Goal: Task Accomplishment & Management: Use online tool/utility

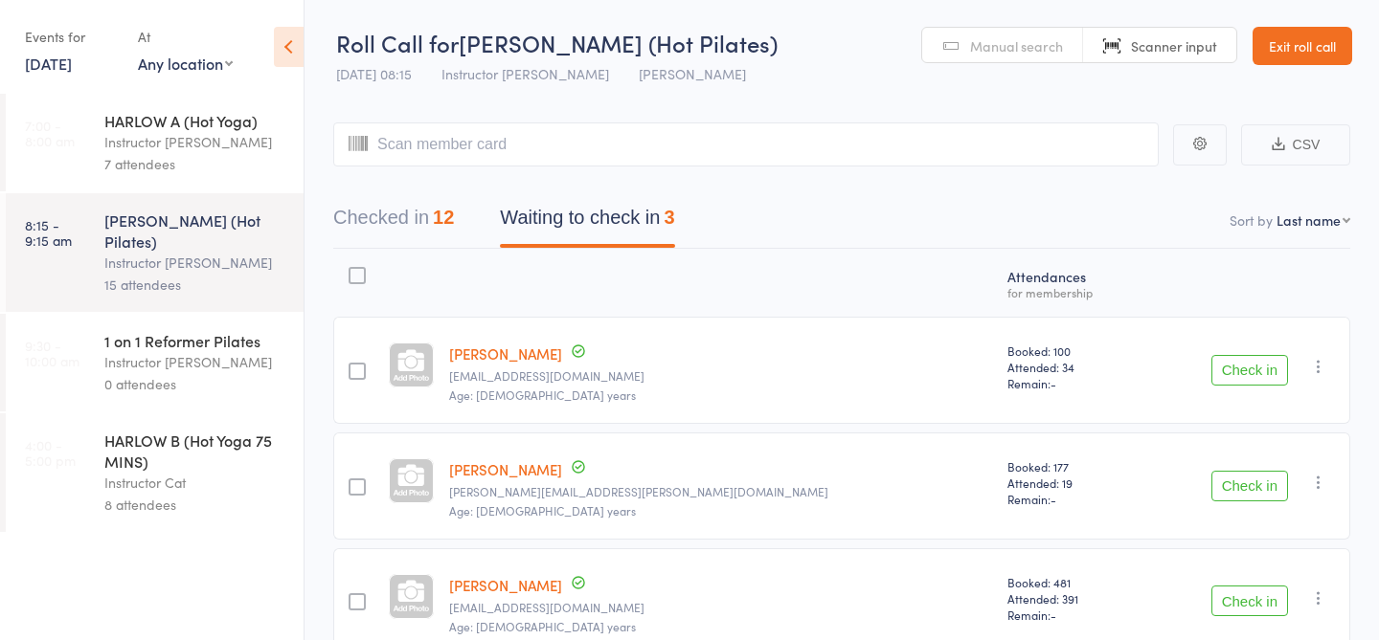
click at [126, 432] on div "HARLOW B (Hot Yoga 75 MINS)" at bounding box center [195, 451] width 183 height 42
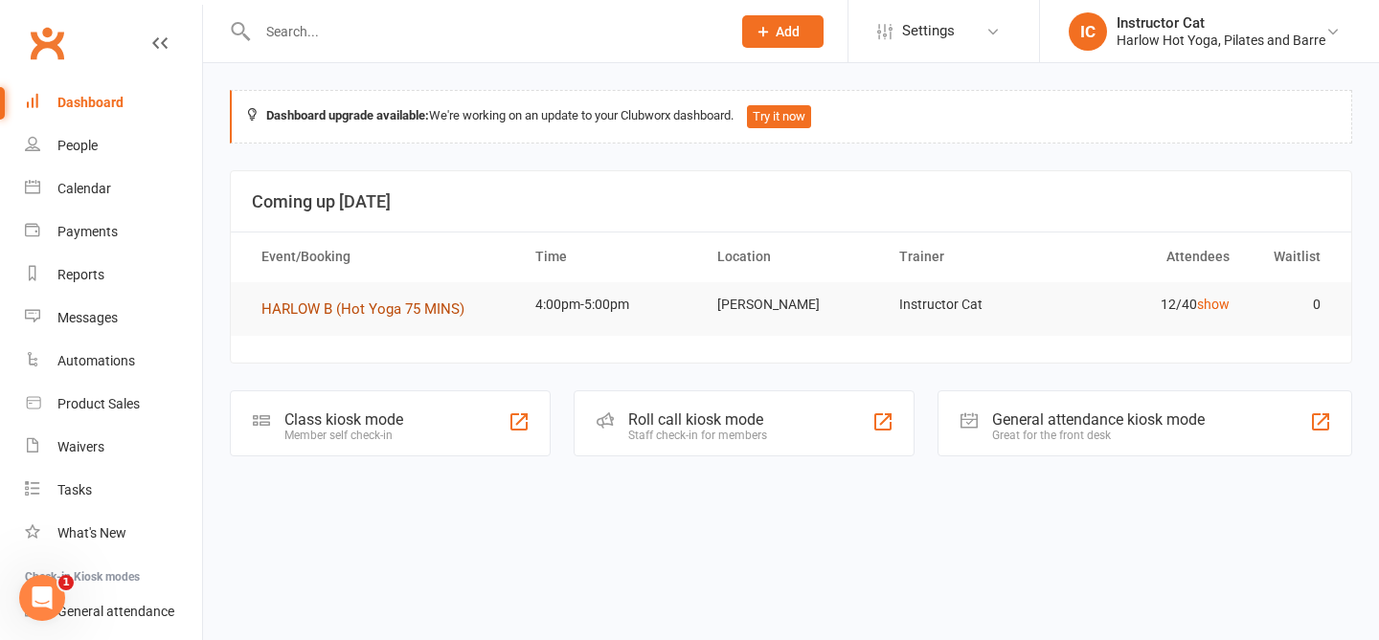
click at [425, 312] on span "HARLOW B (Hot Yoga 75 MINS)" at bounding box center [362, 309] width 203 height 17
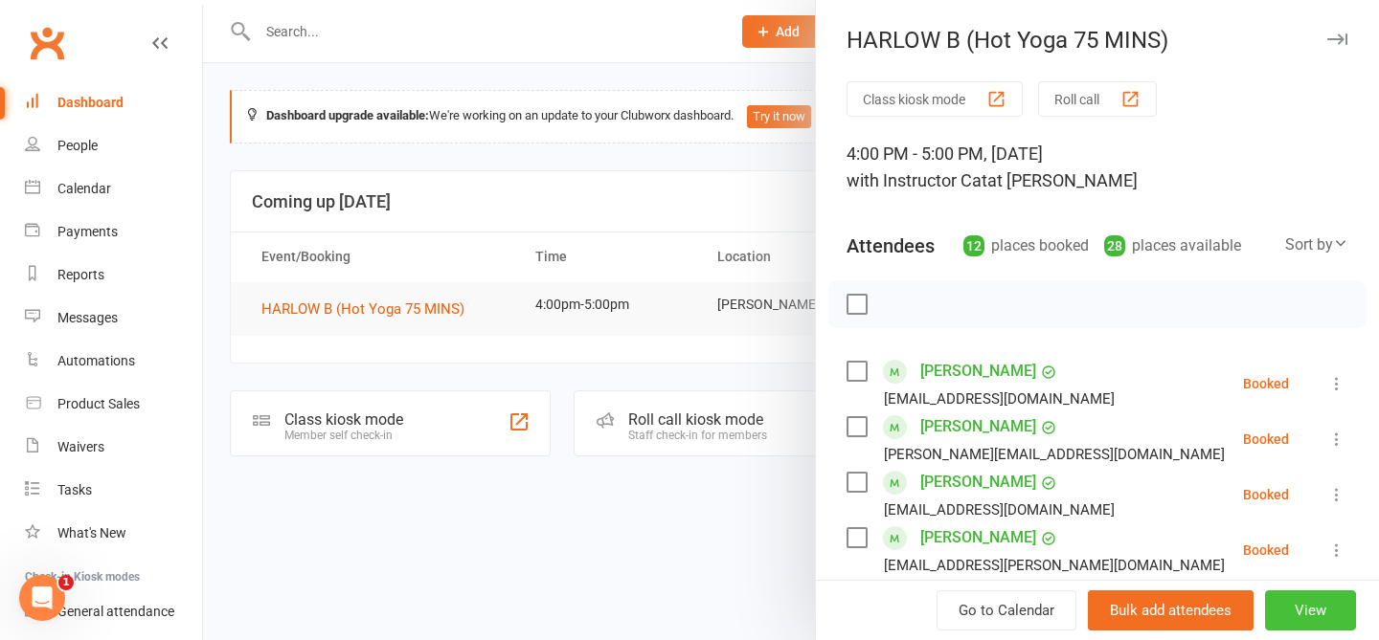
click at [1314, 609] on button "View" at bounding box center [1310, 611] width 91 height 40
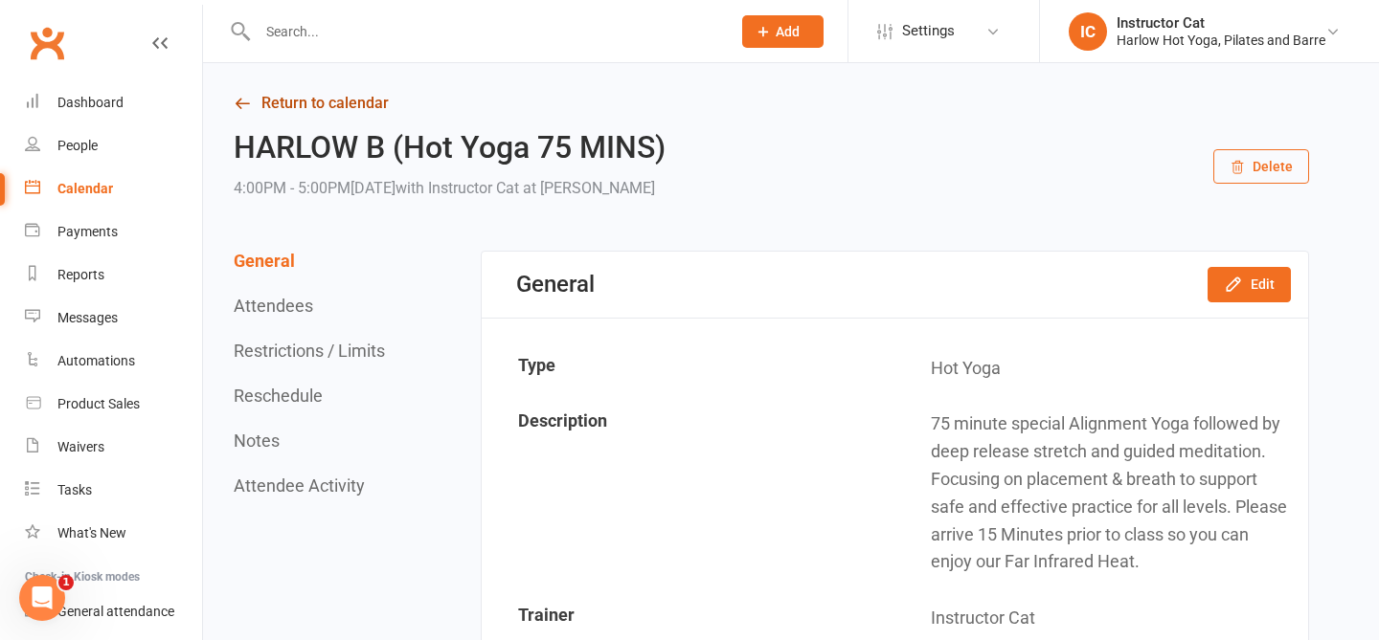
click at [282, 106] on link "Return to calendar" at bounding box center [771, 103] width 1075 height 27
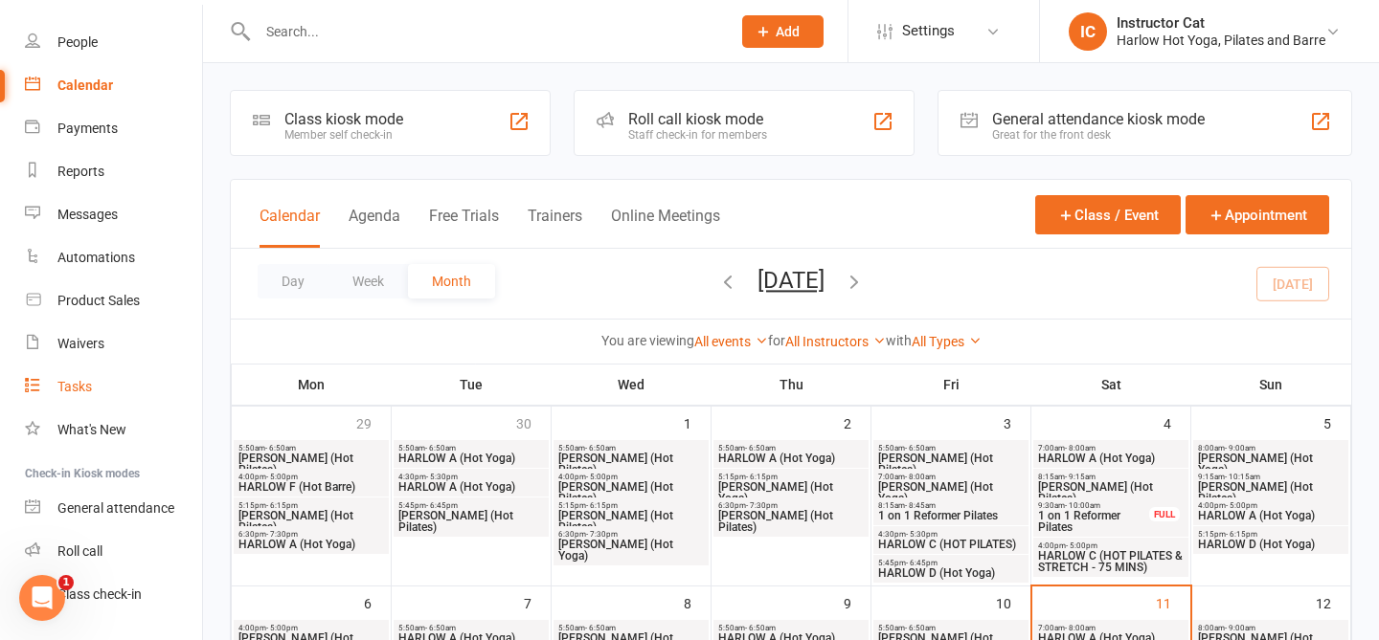
scroll to position [104, 0]
click at [109, 511] on div "General attendance" at bounding box center [115, 507] width 117 height 15
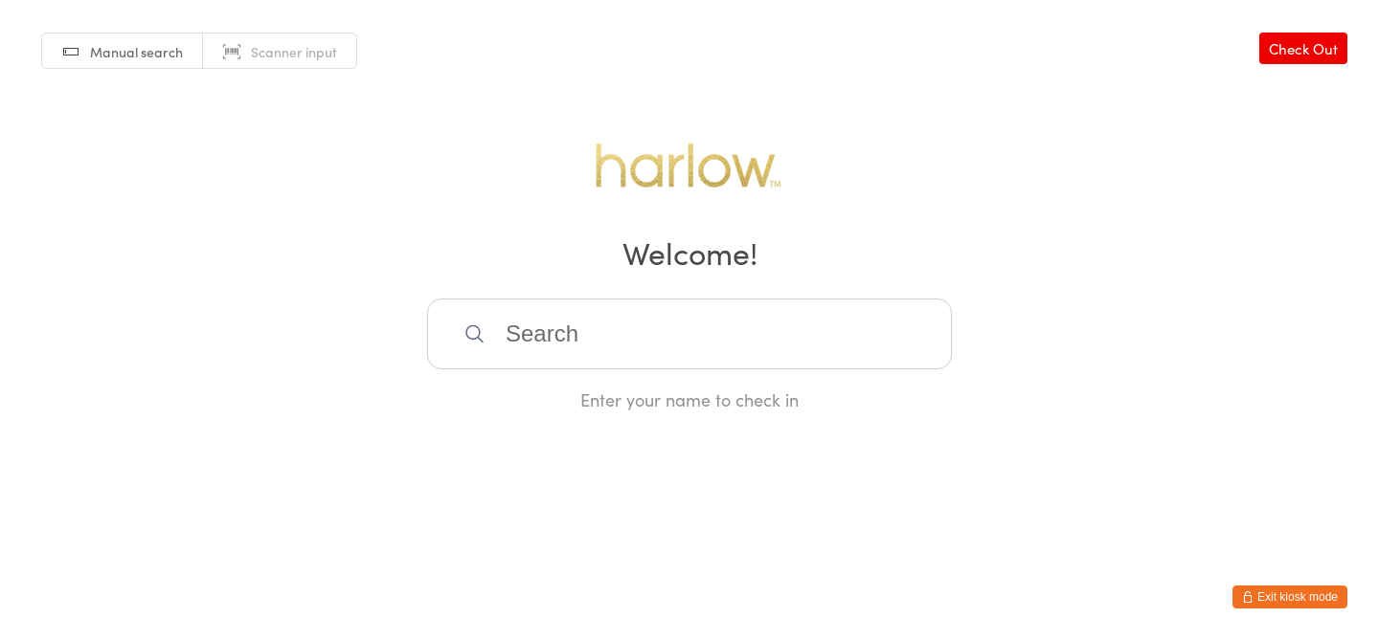
click at [1295, 605] on button "Exit kiosk mode" at bounding box center [1289, 597] width 115 height 23
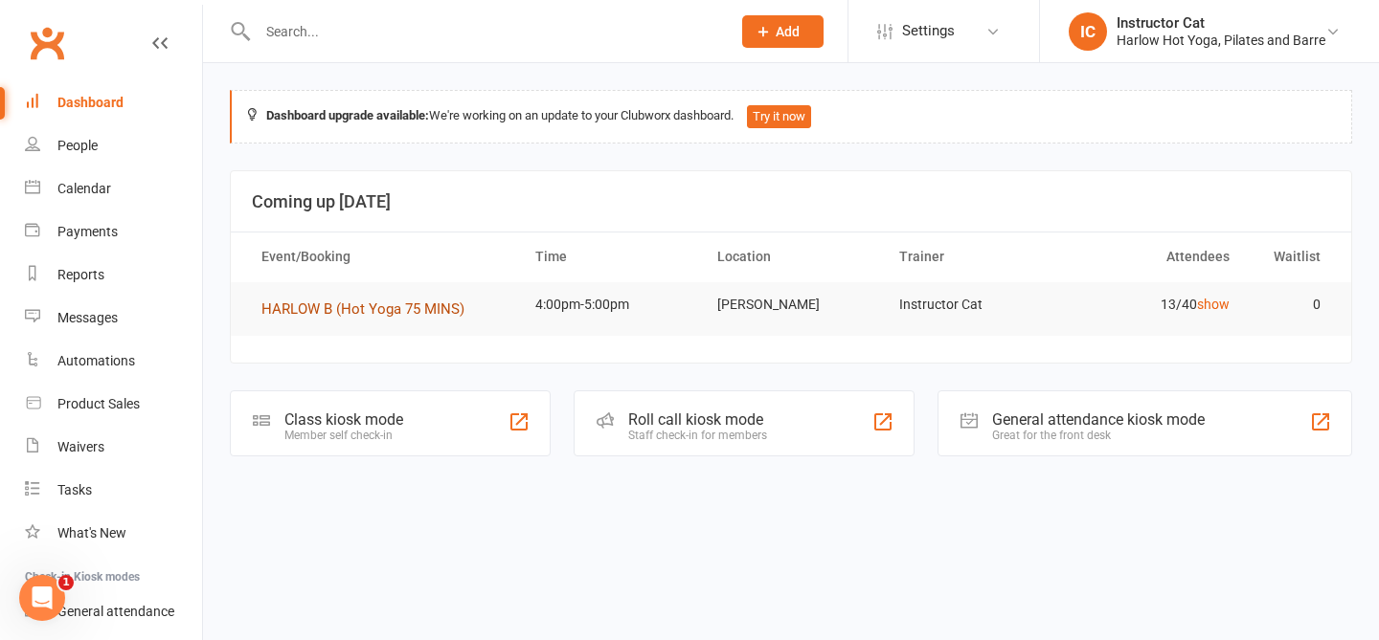
click at [412, 311] on span "HARLOW B (Hot Yoga 75 MINS)" at bounding box center [362, 309] width 203 height 17
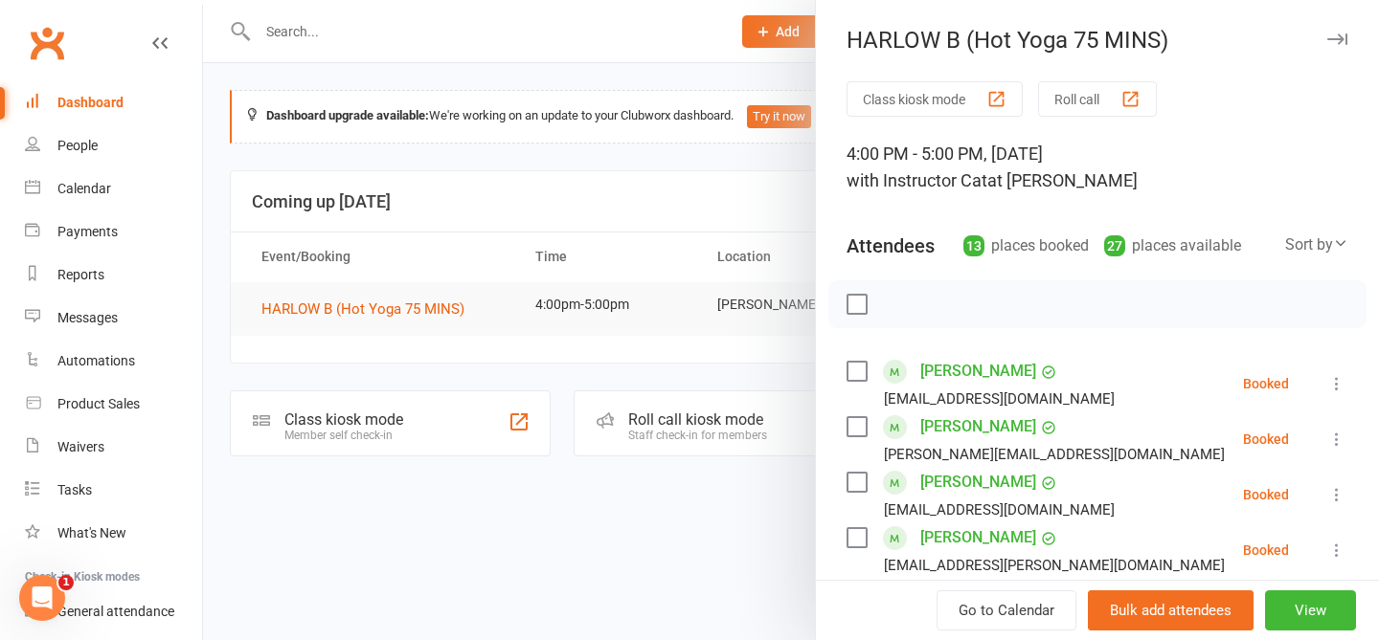
click at [1074, 101] on button "Roll call" at bounding box center [1097, 98] width 119 height 35
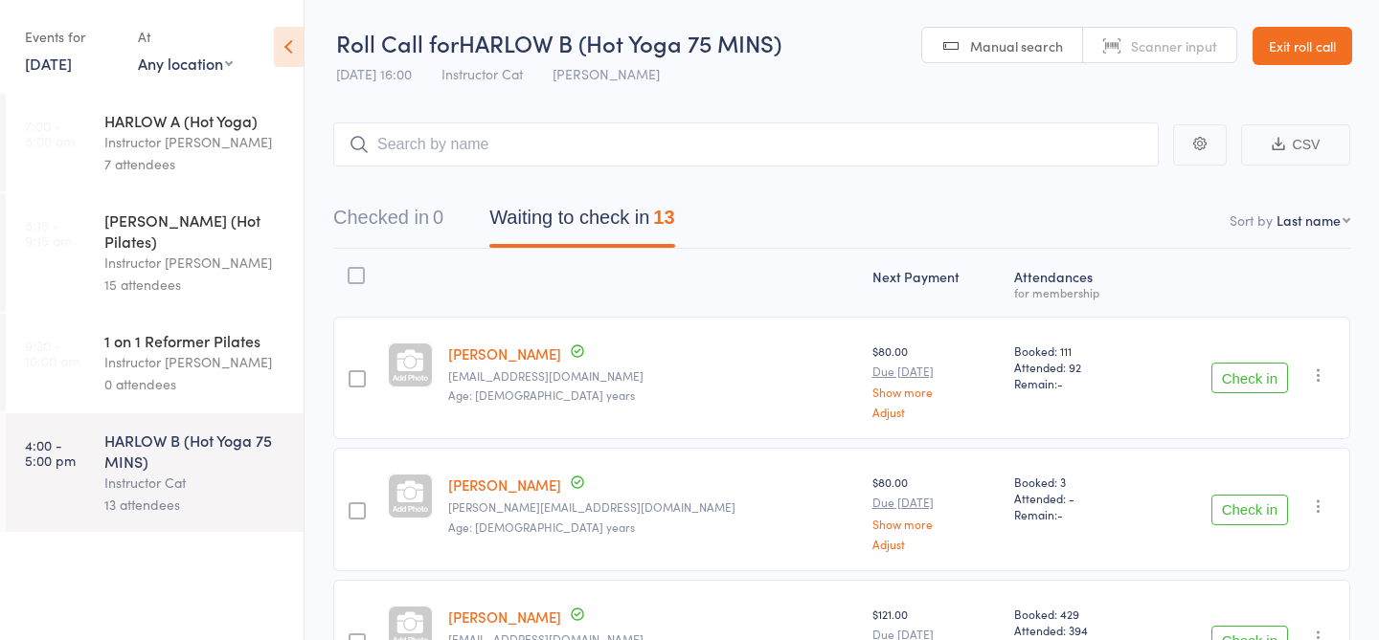
click at [685, 152] on input "search" at bounding box center [745, 145] width 825 height 44
type input "23771"
click at [1113, 189] on link "Drop in" at bounding box center [1108, 185] width 62 height 30
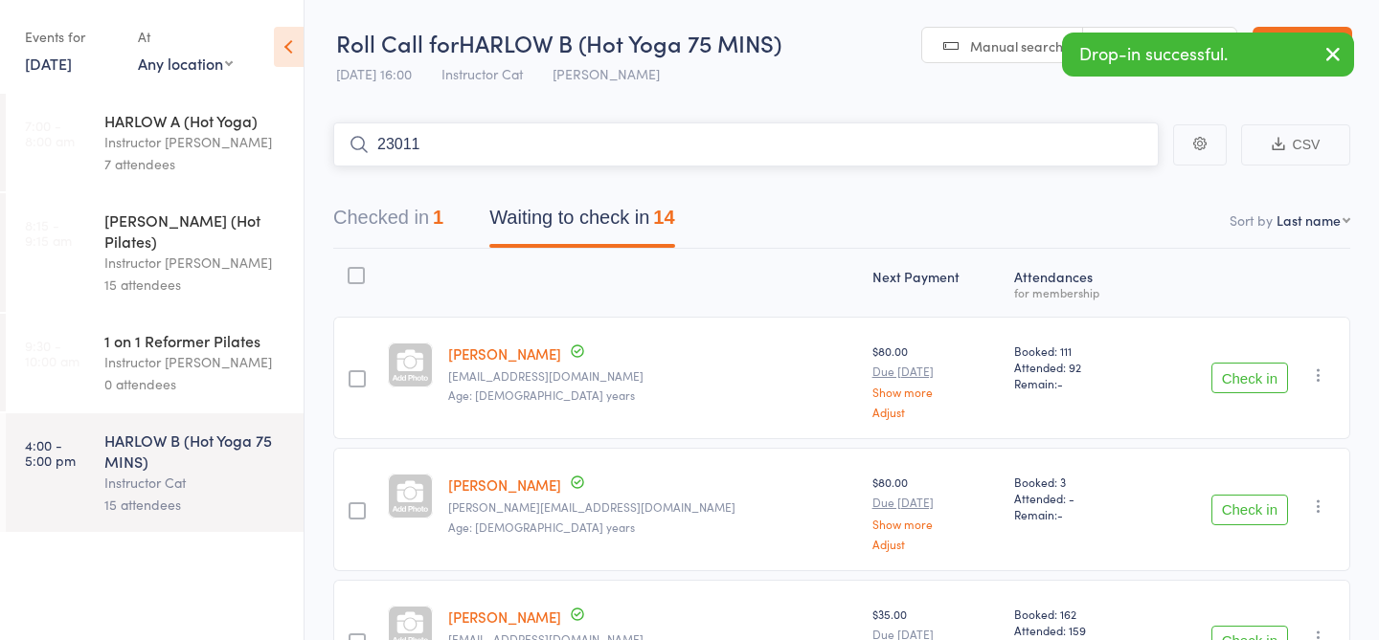
type input "23011"
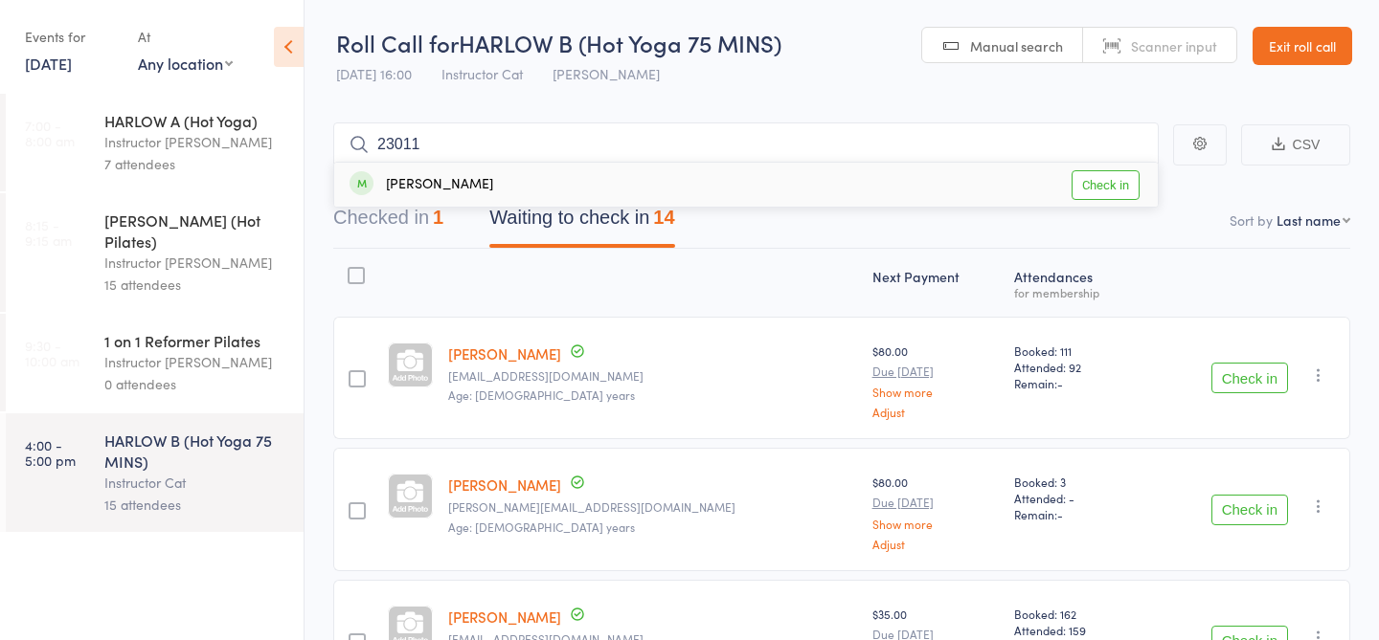
click at [1095, 191] on link "Check in" at bounding box center [1105, 185] width 68 height 30
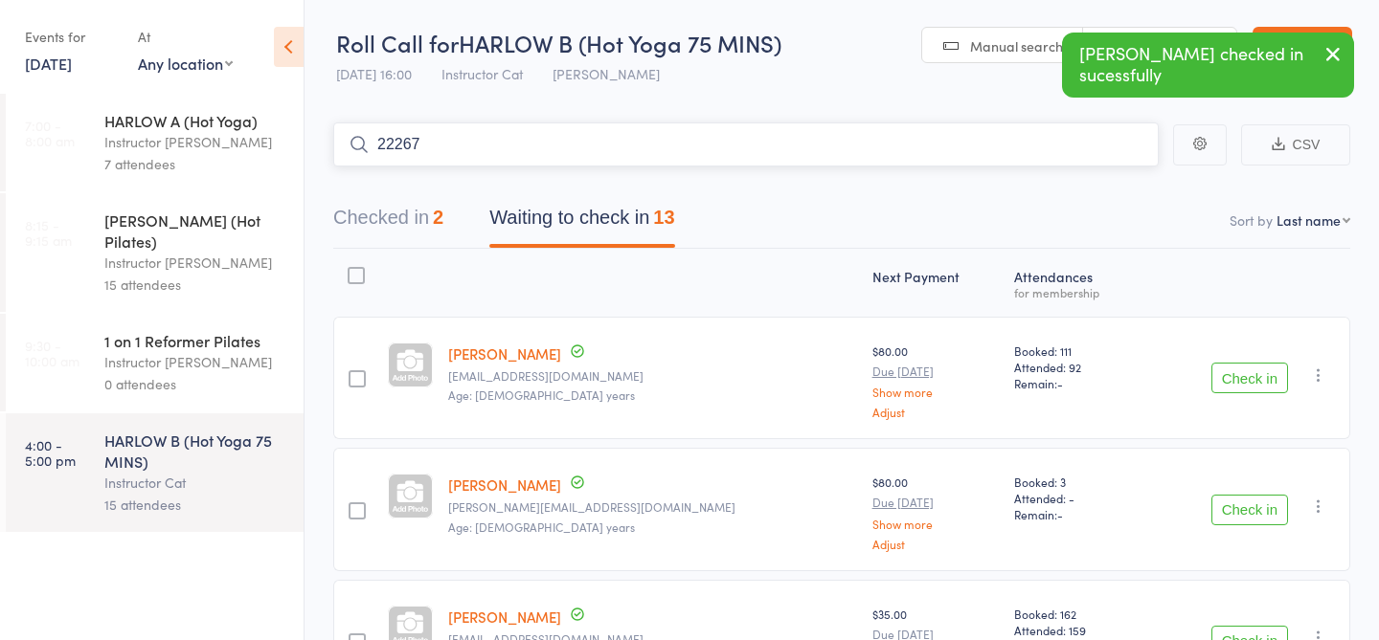
type input "22267"
click at [1123, 192] on link "Check in" at bounding box center [1105, 185] width 68 height 30
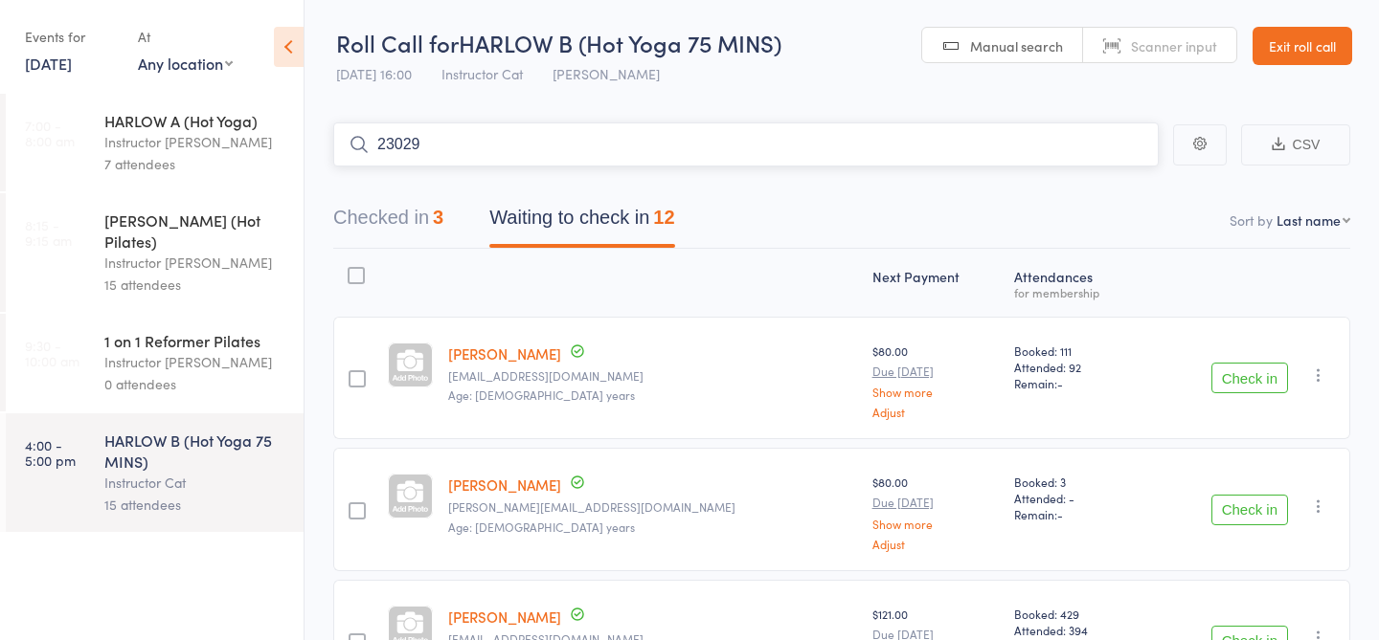
type input "23029"
click at [1114, 188] on link "Check in" at bounding box center [1105, 185] width 68 height 30
type input "21264"
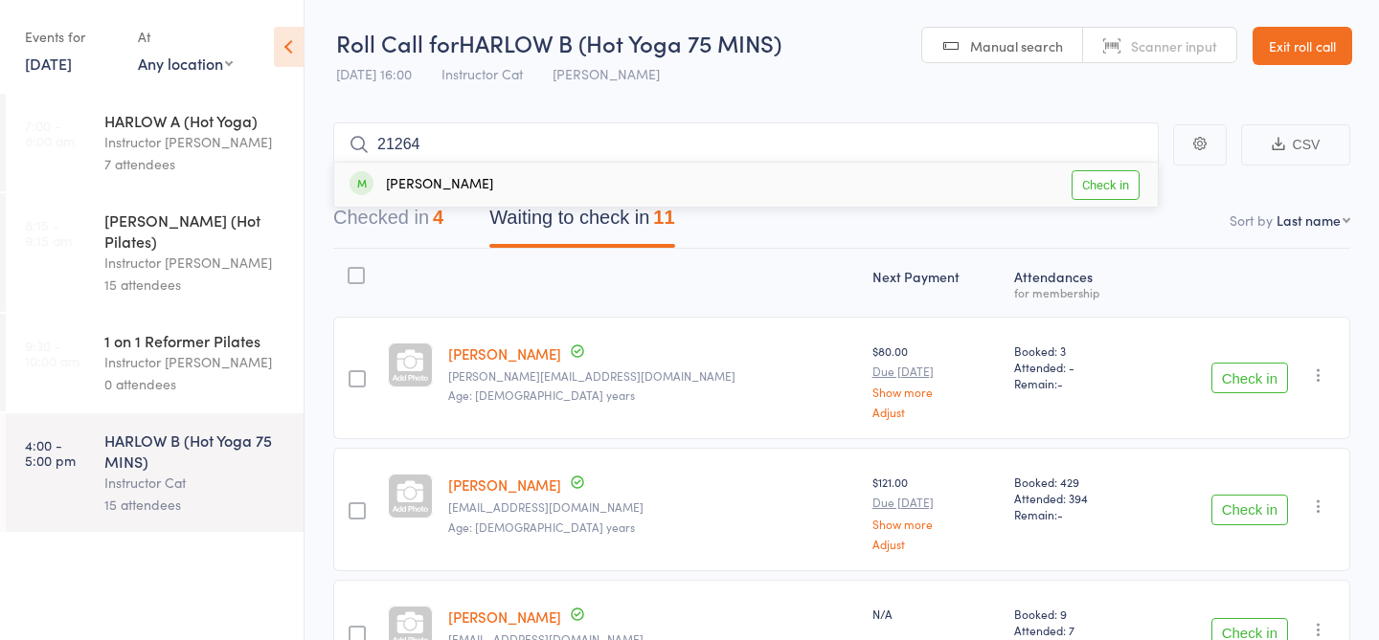
click at [1130, 191] on link "Check in" at bounding box center [1105, 185] width 68 height 30
type input "23034"
click at [1118, 182] on link "Check in" at bounding box center [1105, 185] width 68 height 30
click at [843, 143] on input "search" at bounding box center [745, 145] width 825 height 44
type input "23044"
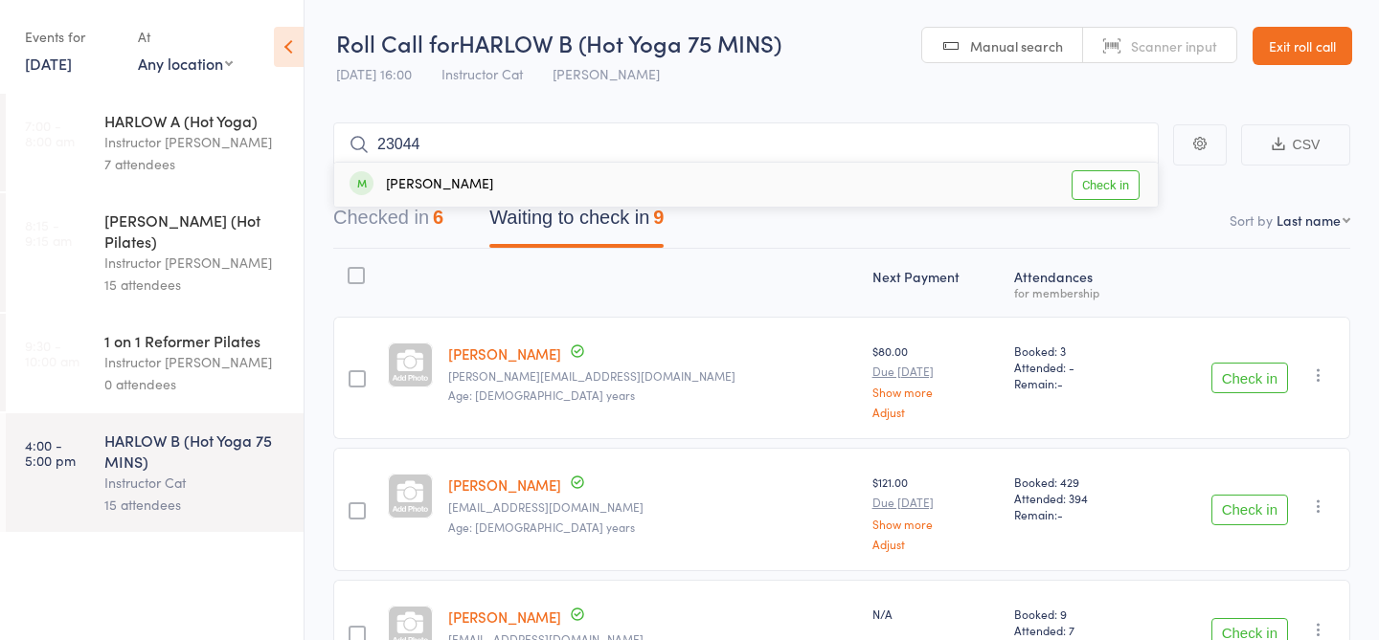
click at [1096, 187] on link "Check in" at bounding box center [1105, 185] width 68 height 30
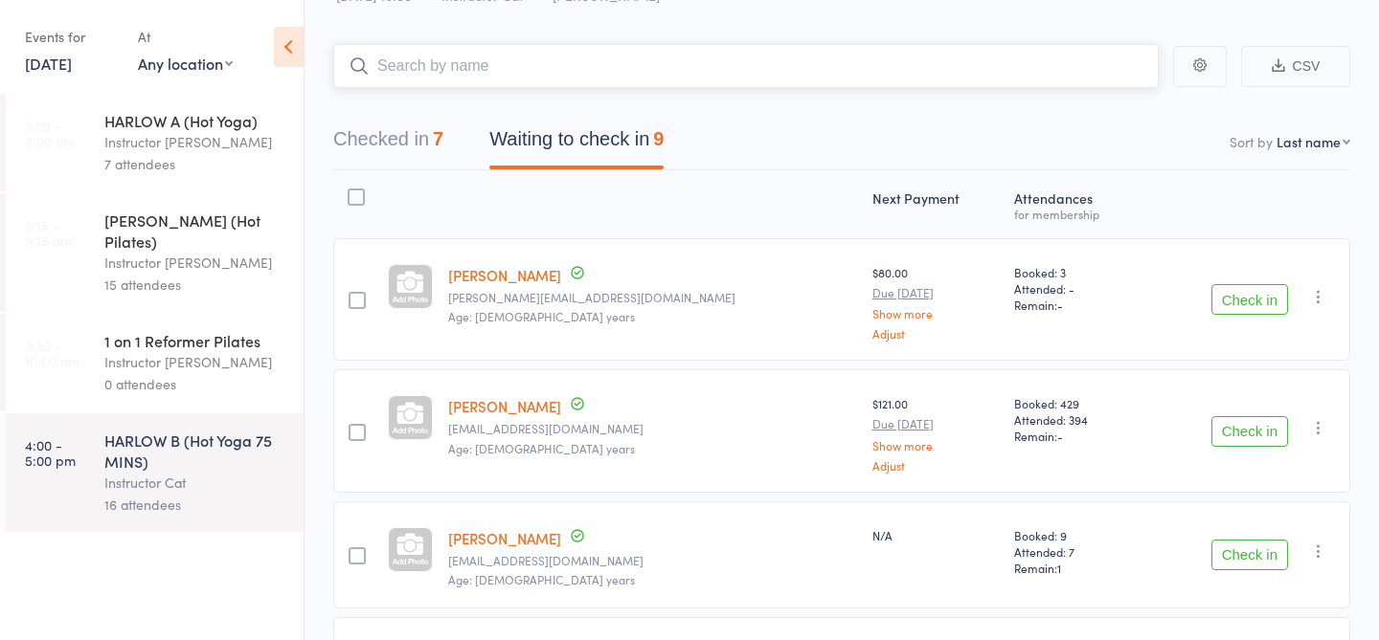
scroll to position [154, 0]
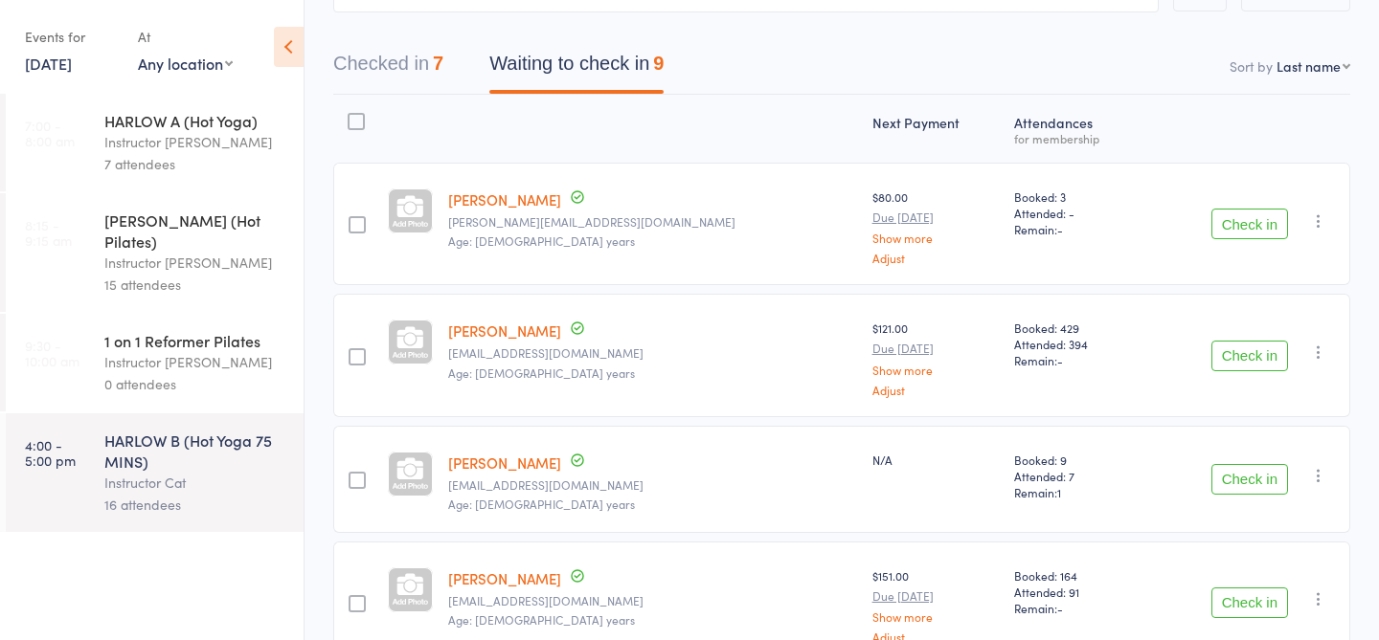
click at [1268, 483] on button "Check in" at bounding box center [1249, 479] width 77 height 31
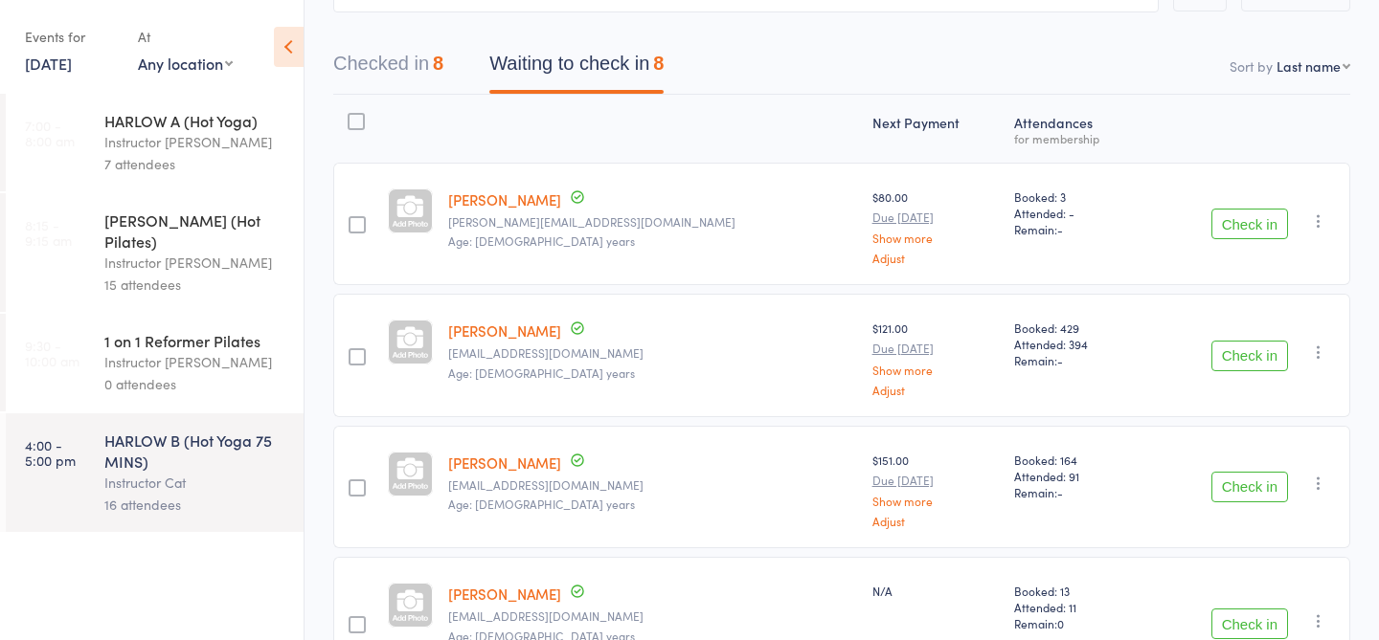
scroll to position [0, 0]
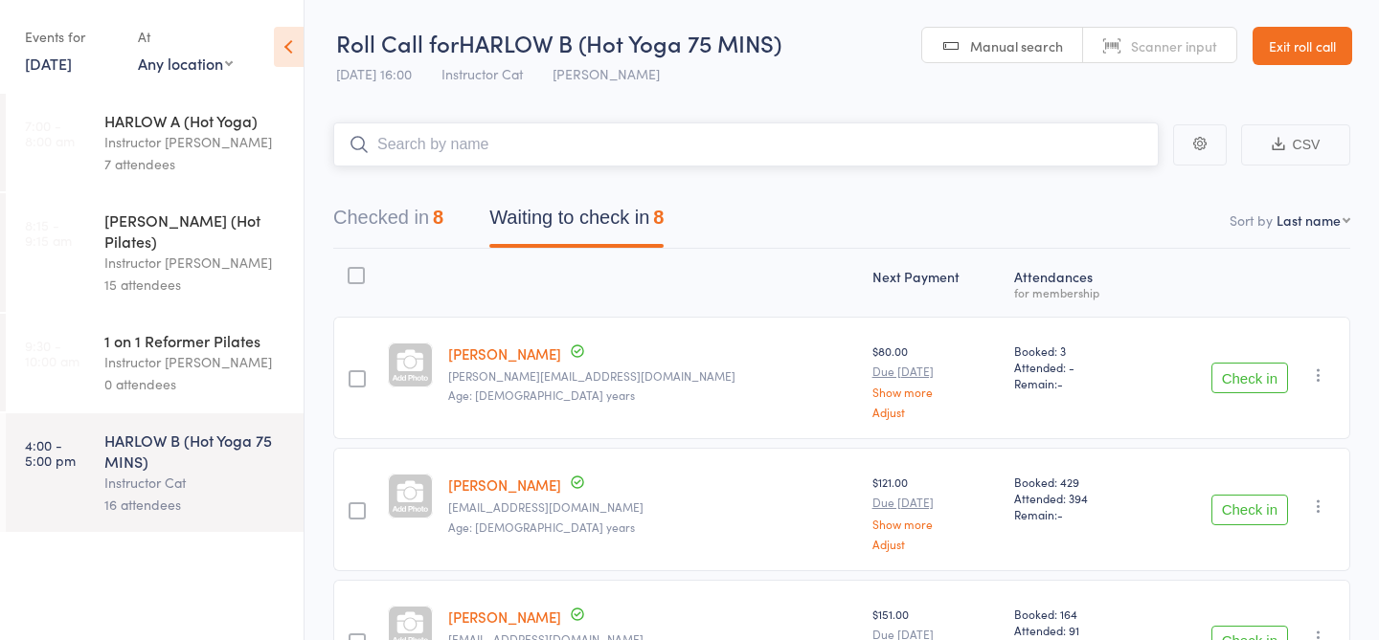
click at [955, 132] on input "search" at bounding box center [745, 145] width 825 height 44
type input "23343"
click at [1116, 185] on link "Check in" at bounding box center [1105, 185] width 68 height 30
click at [1001, 146] on input "search" at bounding box center [745, 145] width 825 height 44
click at [958, 271] on div "Next Payment" at bounding box center [933, 283] width 143 height 51
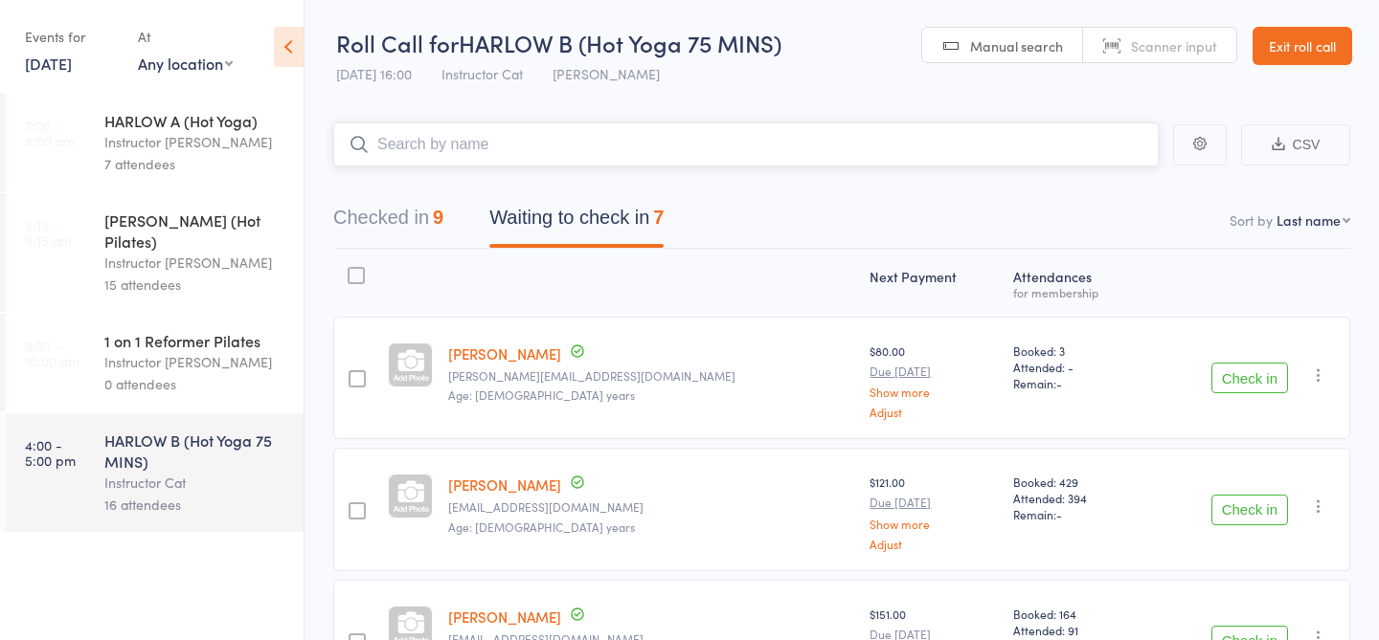
click at [903, 153] on input "search" at bounding box center [745, 145] width 825 height 44
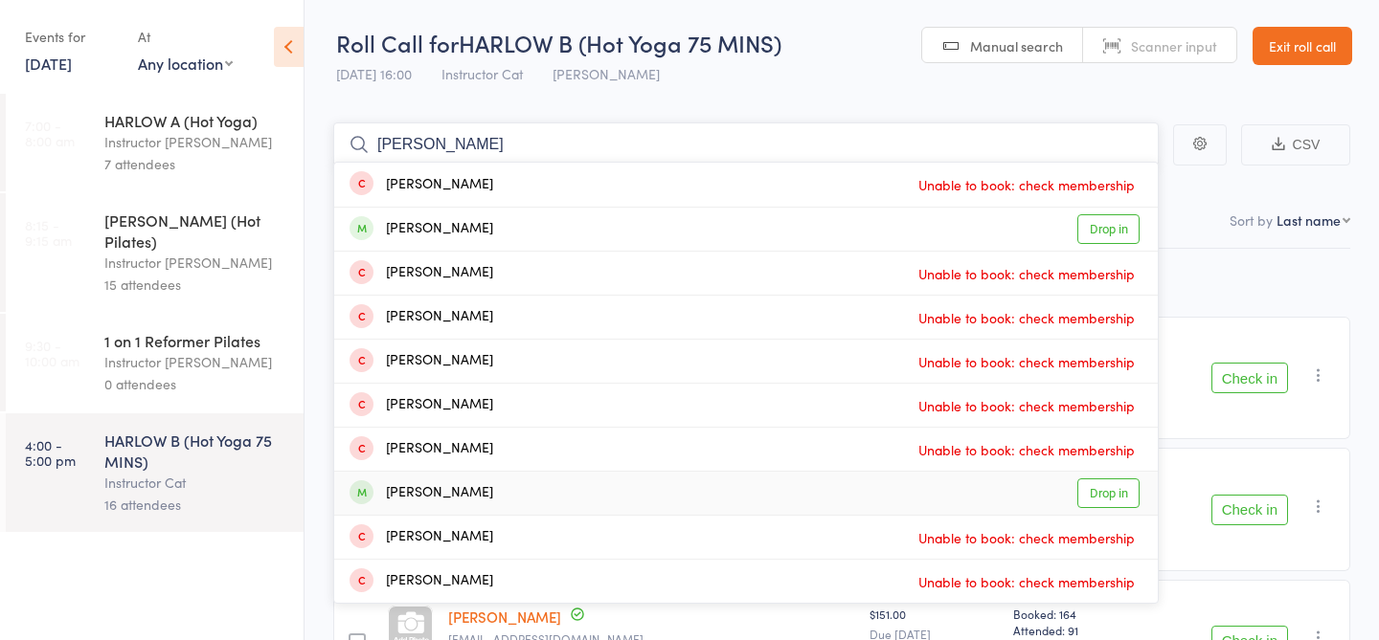
type input "[PERSON_NAME]"
click at [1112, 493] on link "Drop in" at bounding box center [1108, 494] width 62 height 30
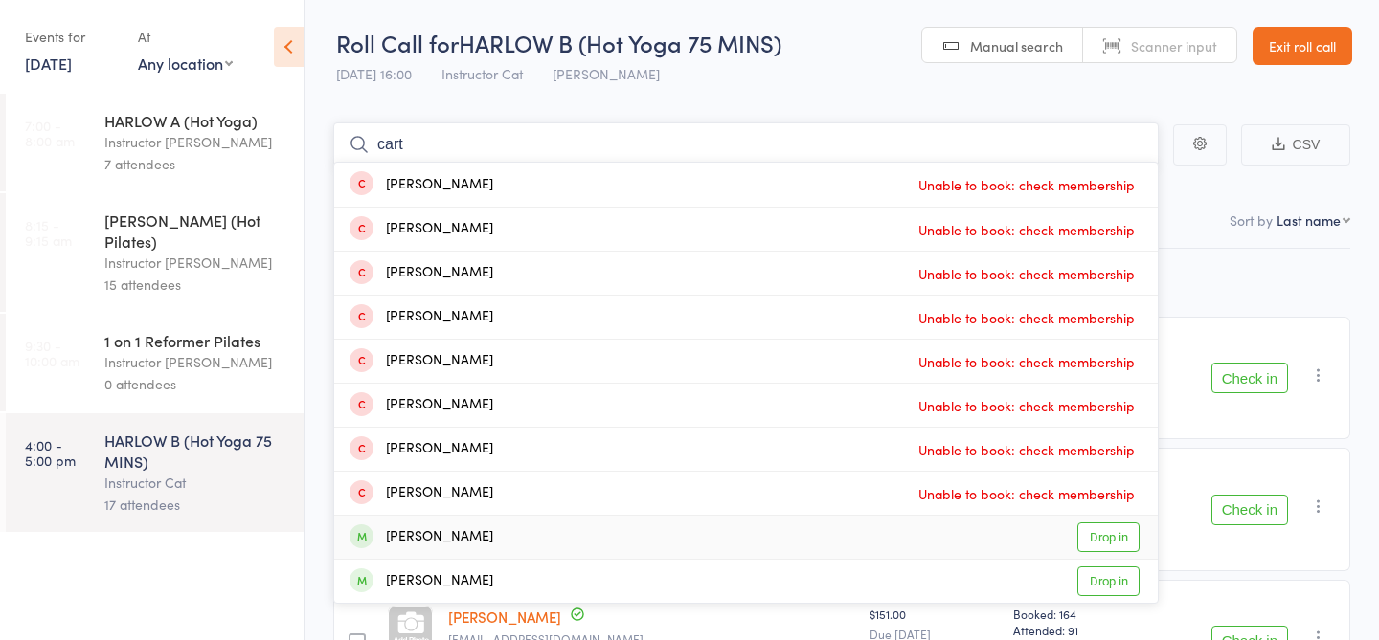
type input "cart"
click at [1124, 544] on link "Drop in" at bounding box center [1108, 538] width 62 height 30
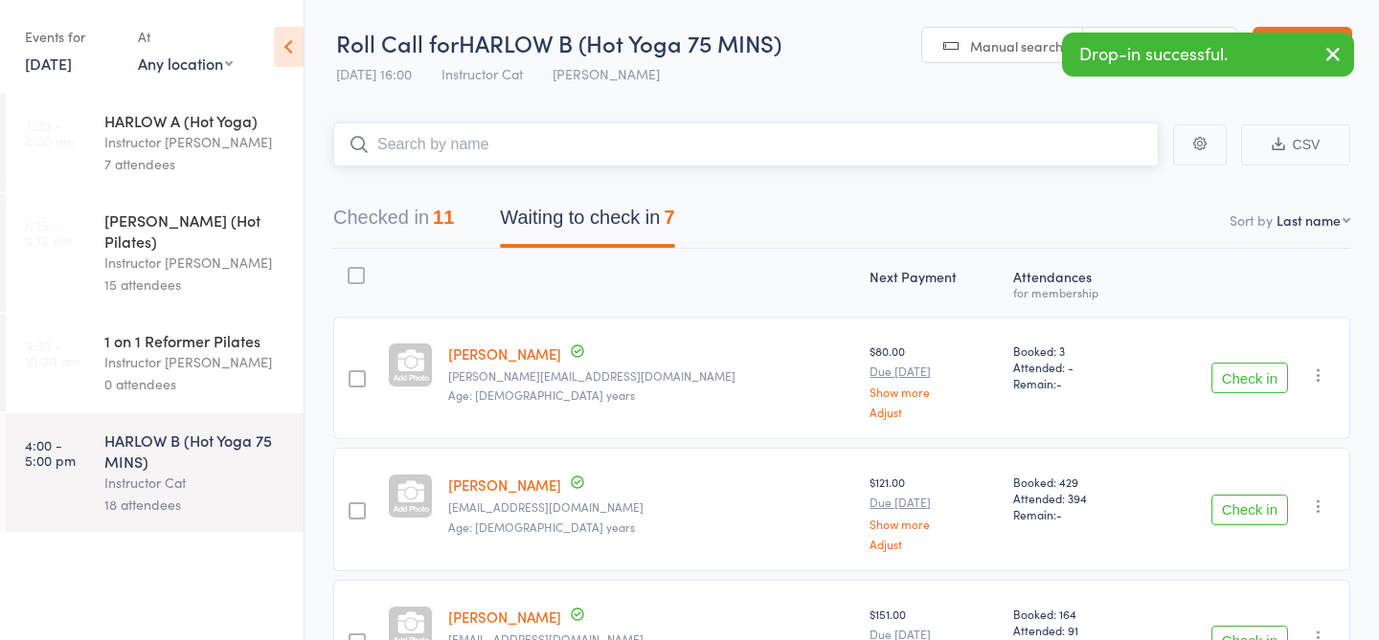
click at [518, 140] on input "search" at bounding box center [745, 145] width 825 height 44
type input "23783"
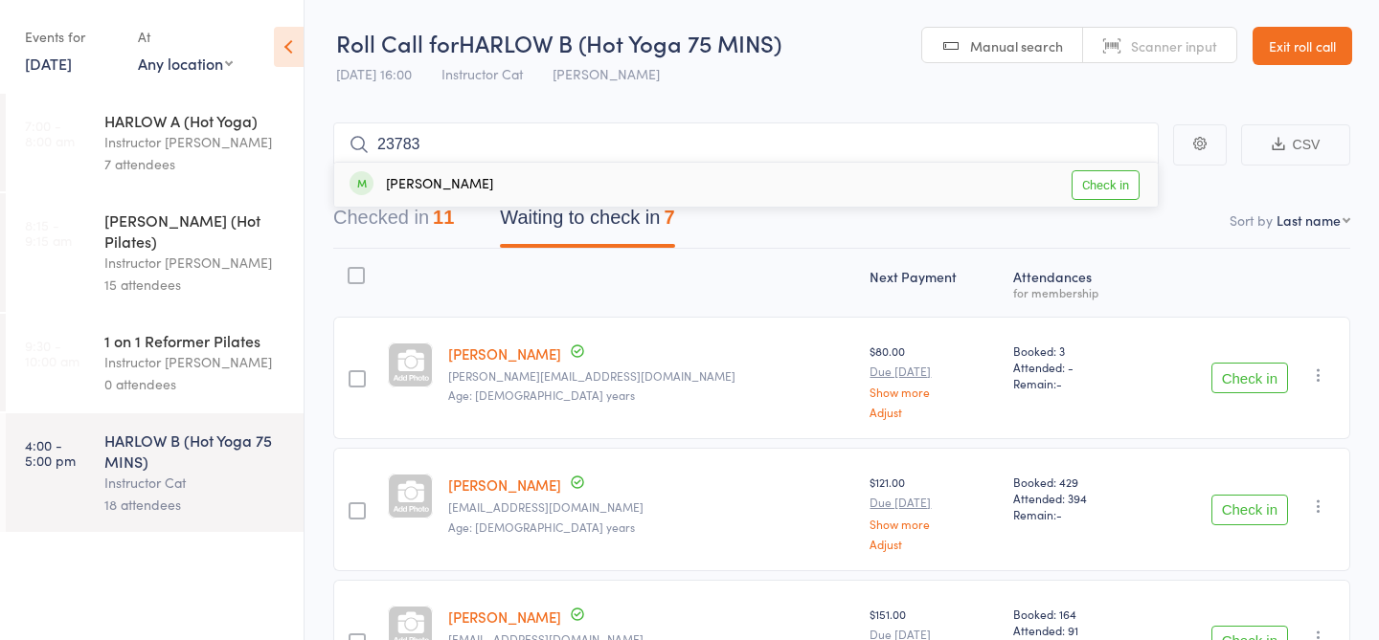
click at [1099, 185] on link "Check in" at bounding box center [1105, 185] width 68 height 30
click at [965, 146] on input "search" at bounding box center [745, 145] width 825 height 44
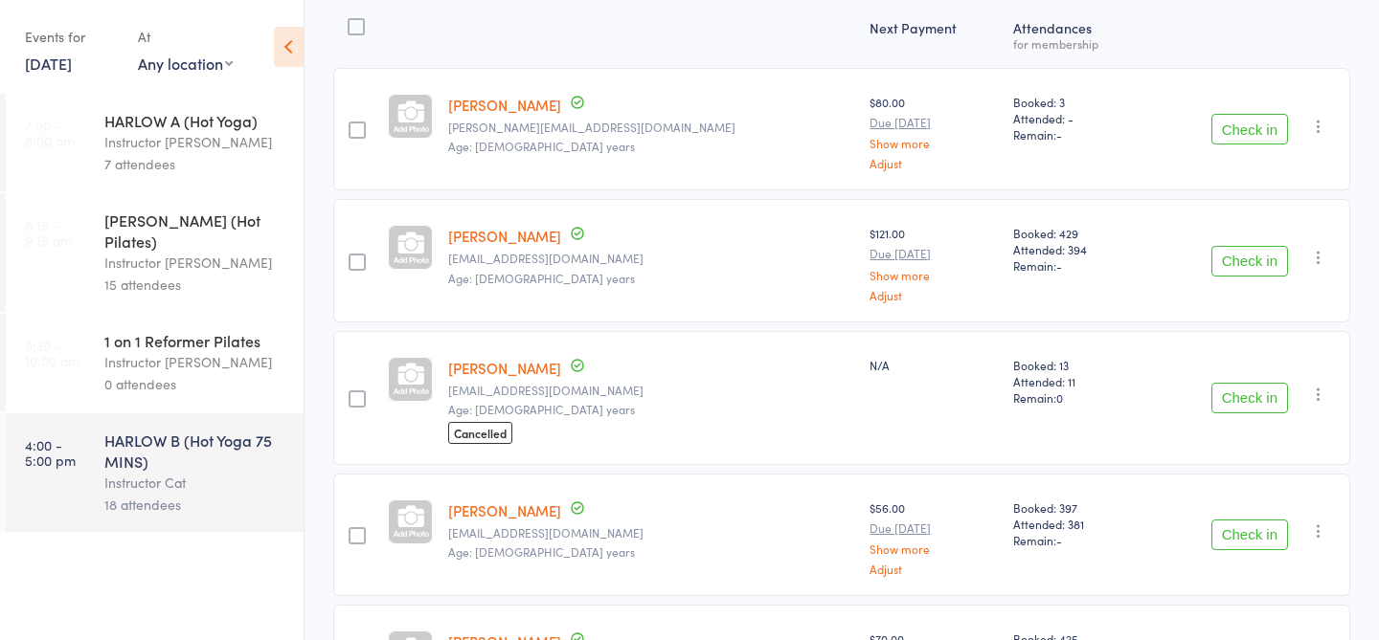
scroll to position [254, 0]
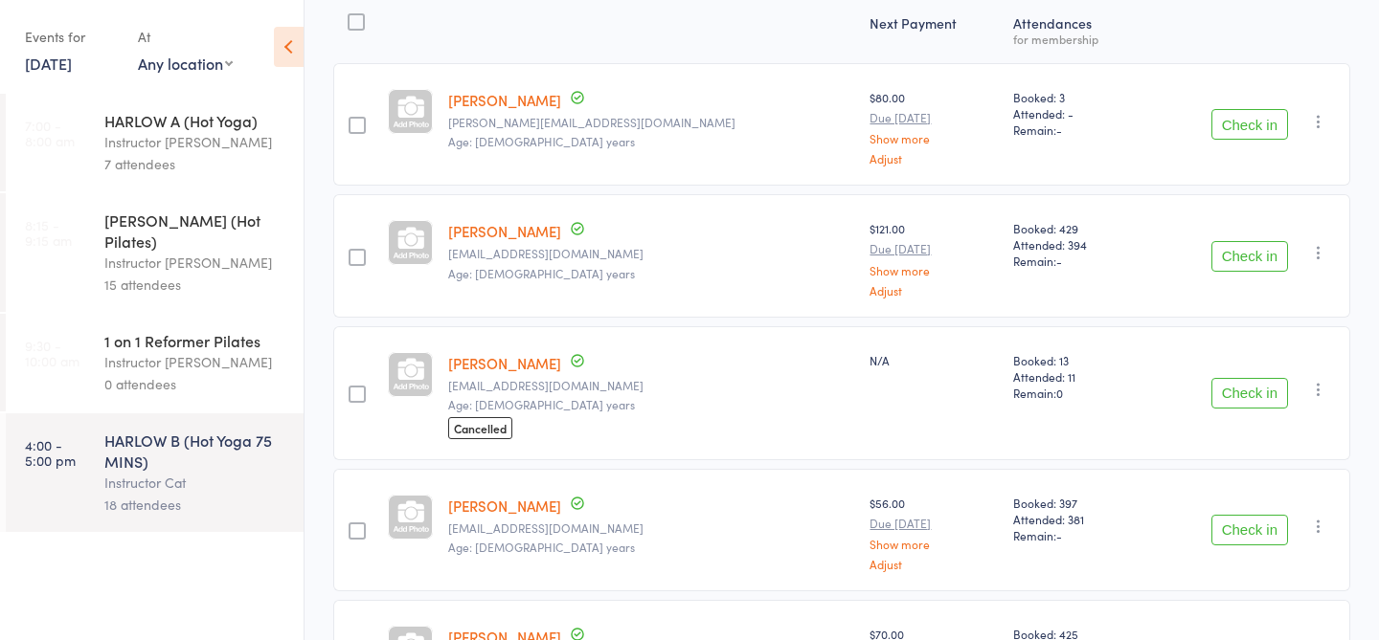
click at [1249, 398] on button "Check in" at bounding box center [1249, 393] width 77 height 31
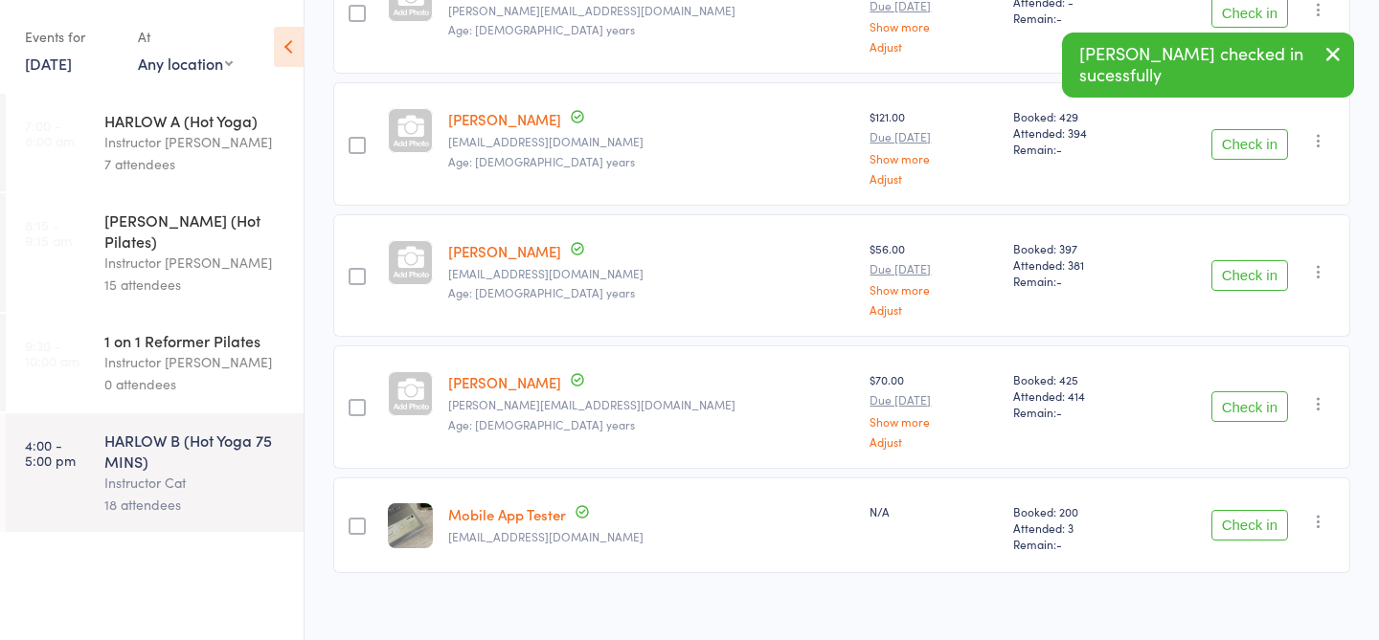
scroll to position [369, 0]
click at [1246, 401] on button "Check in" at bounding box center [1249, 404] width 77 height 31
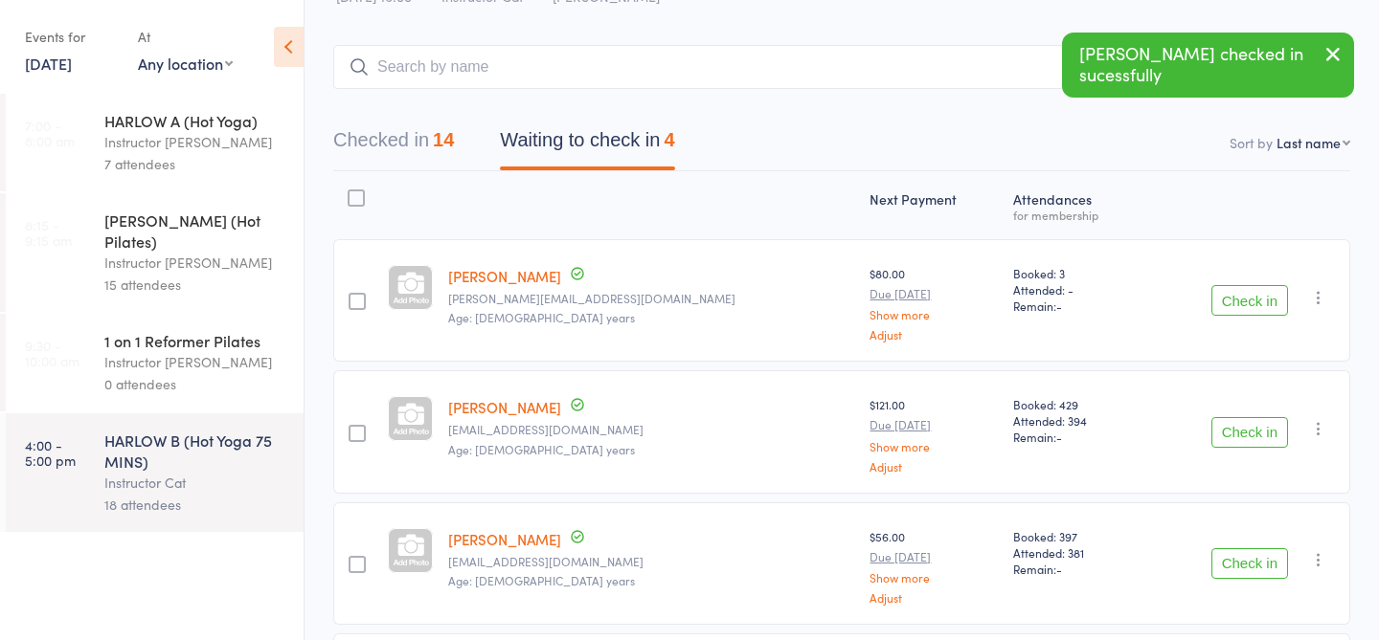
scroll to position [0, 0]
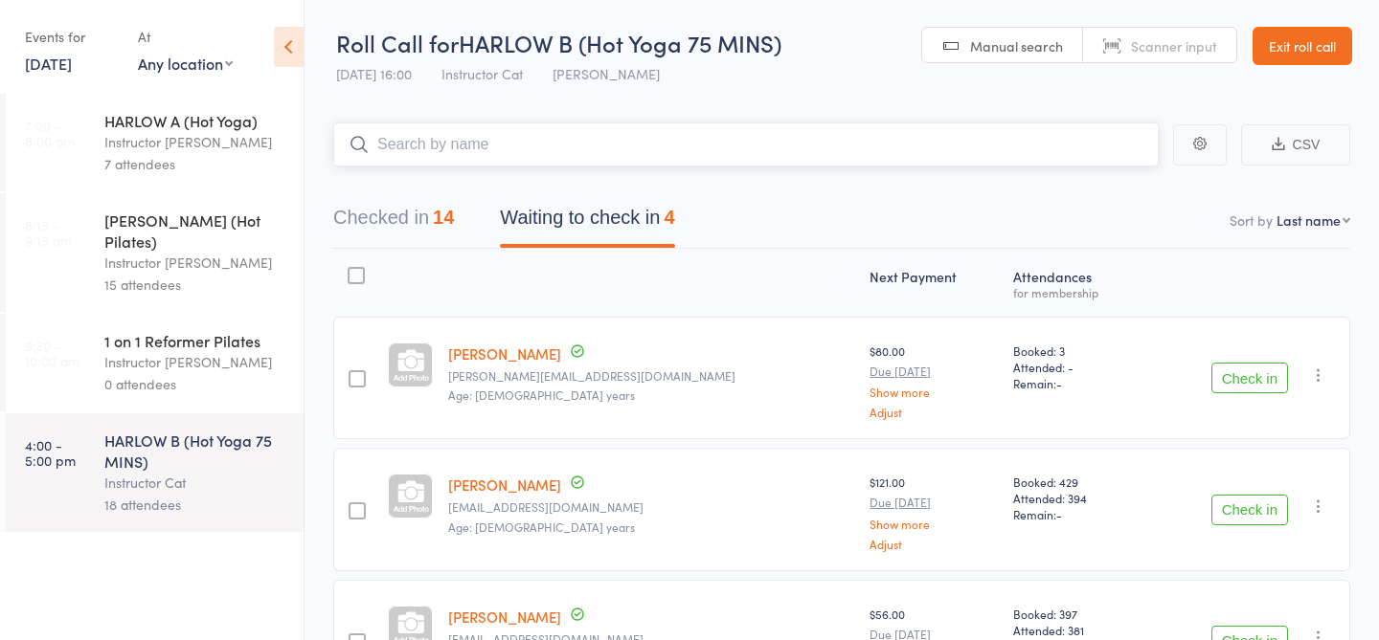
click at [923, 144] on input "search" at bounding box center [745, 145] width 825 height 44
type input "21000"
click at [1110, 180] on link "Check in" at bounding box center [1105, 185] width 68 height 30
type input "23019"
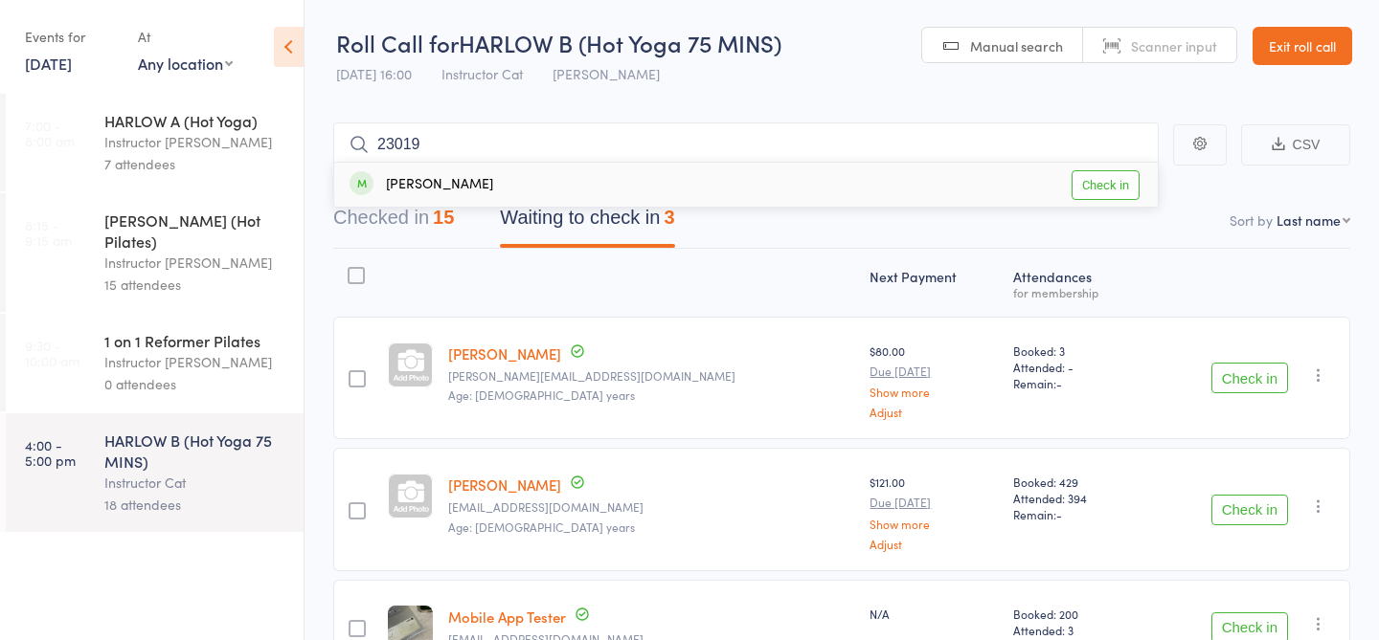
click at [1113, 181] on link "Check in" at bounding box center [1105, 185] width 68 height 30
